Goal: Find specific page/section: Find specific page/section

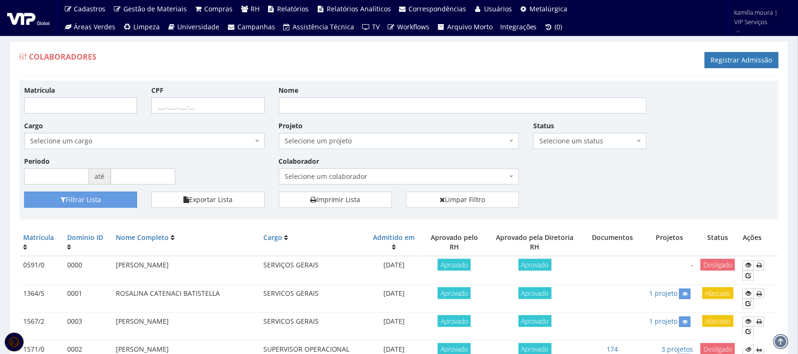
click at [392, 173] on span "Selecione um colaborador" at bounding box center [396, 176] width 223 height 9
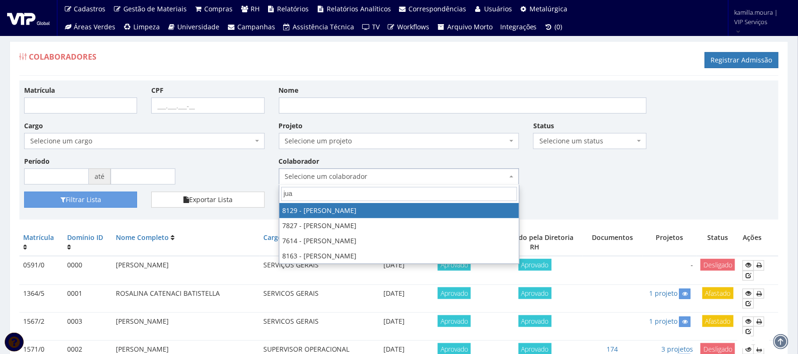
type input "juan"
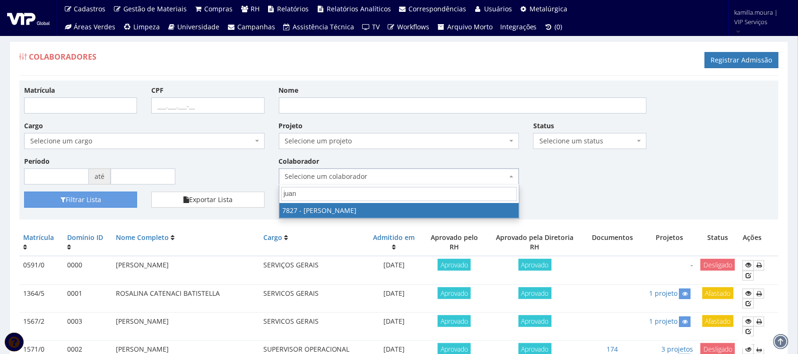
select select "2646"
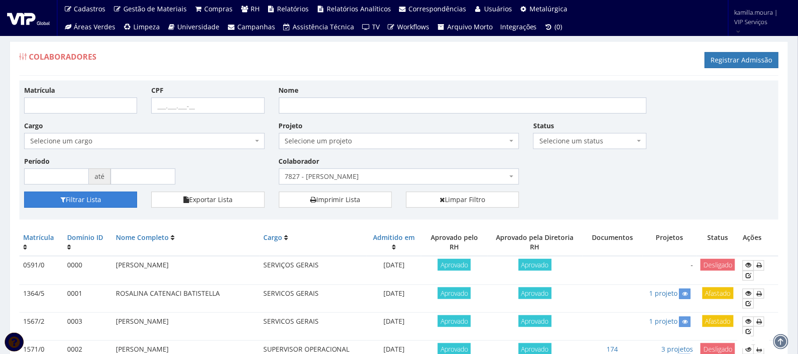
click at [116, 203] on button "Filtrar Lista" at bounding box center [80, 199] width 113 height 16
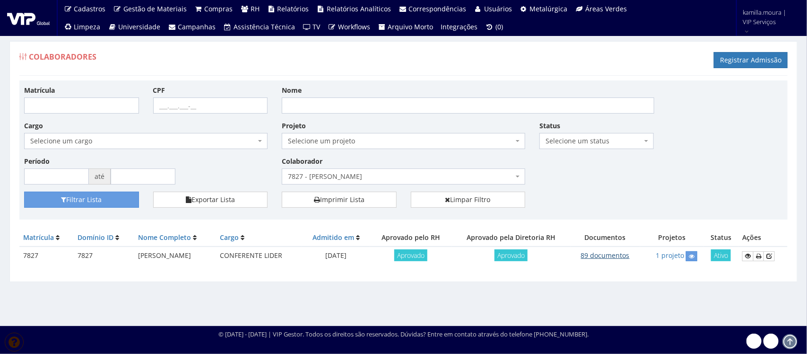
click at [604, 255] on link "89 documentos" at bounding box center [605, 255] width 49 height 9
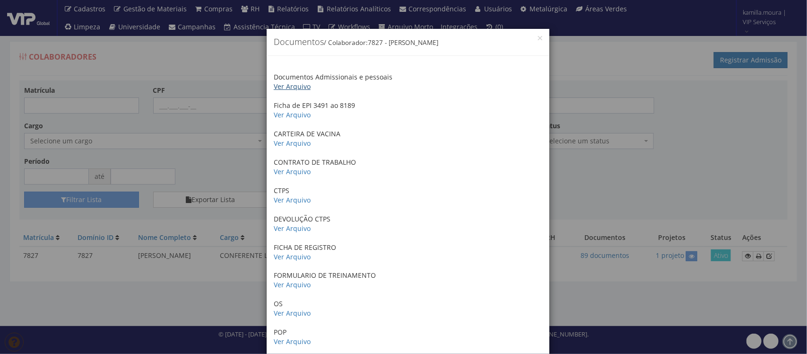
click at [299, 88] on link "Ver Arquivo" at bounding box center [292, 86] width 37 height 9
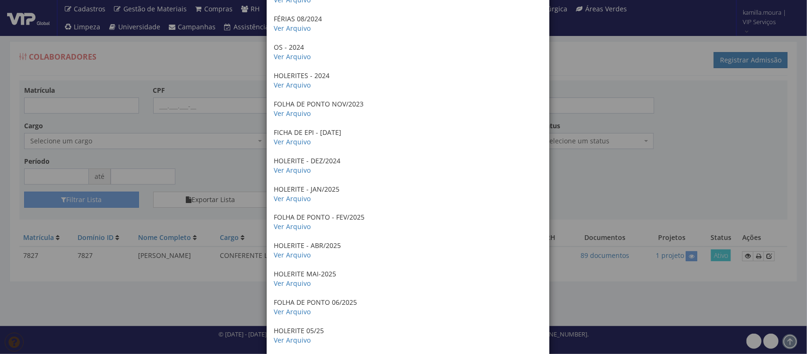
scroll to position [2296, 0]
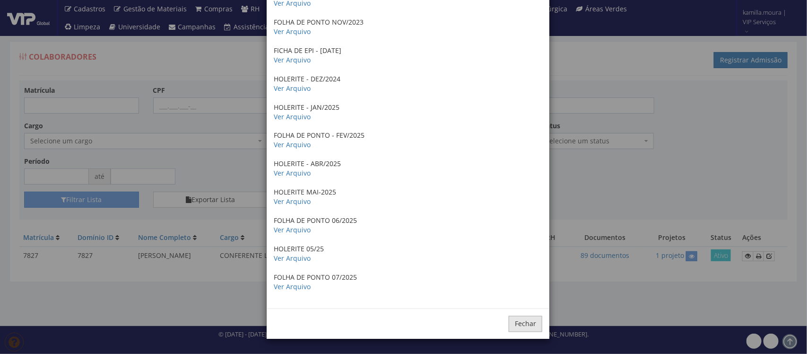
click at [512, 323] on button "Fechar" at bounding box center [526, 324] width 34 height 16
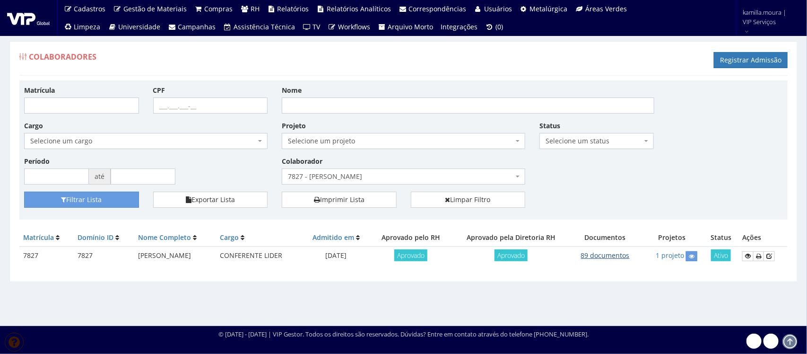
click at [614, 259] on link "89 documentos" at bounding box center [605, 255] width 49 height 9
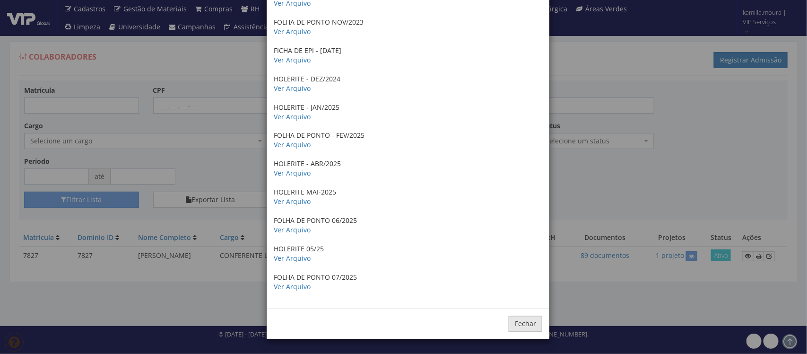
click at [510, 319] on button "Fechar" at bounding box center [526, 324] width 34 height 16
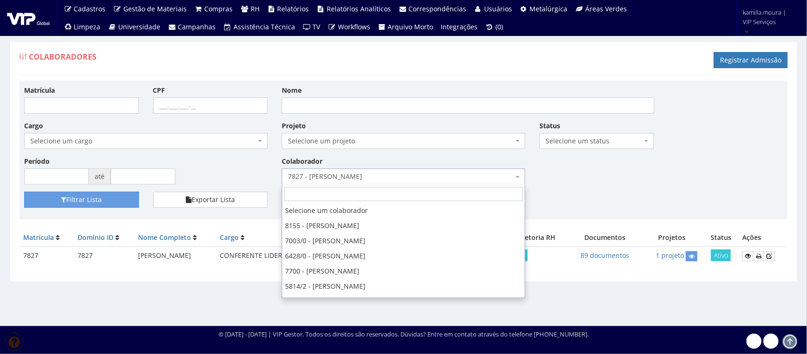
click at [363, 175] on span "7827 - [PERSON_NAME]" at bounding box center [400, 176] width 225 height 9
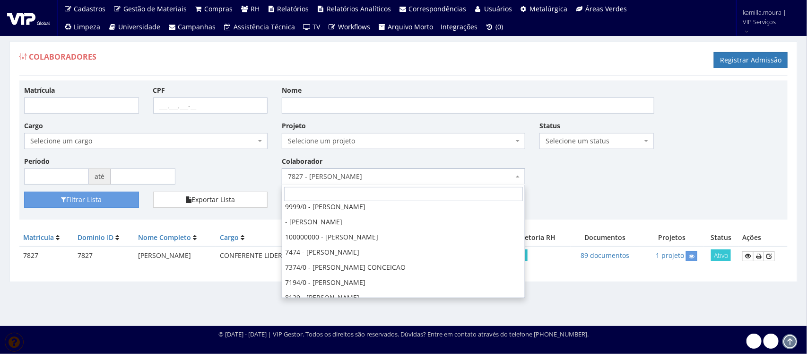
scroll to position [0, 0]
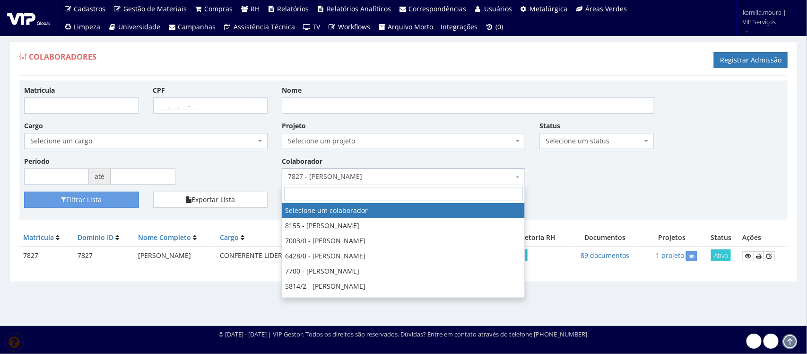
select select
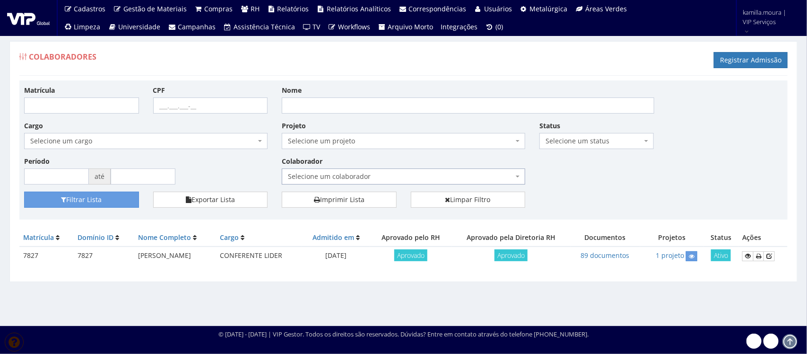
click at [610, 187] on div "Matrícula CPF Nome Cargo Selecione um cargo G0610 D0029 - 4110-05 - AGENTE DE A…" at bounding box center [403, 138] width 773 height 106
click at [99, 200] on button "Filtrar Lista" at bounding box center [81, 199] width 115 height 16
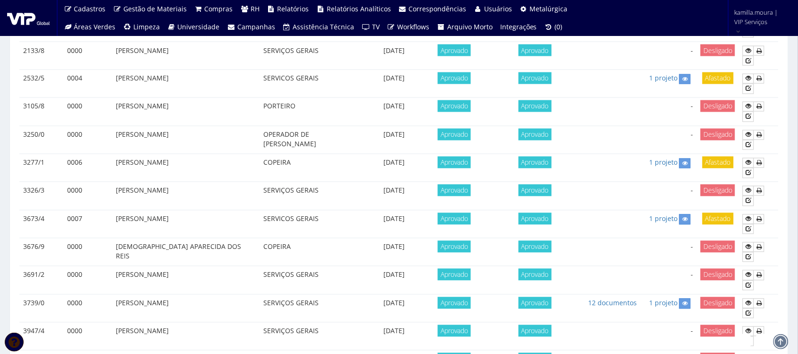
scroll to position [473, 0]
